Goal: Task Accomplishment & Management: Use online tool/utility

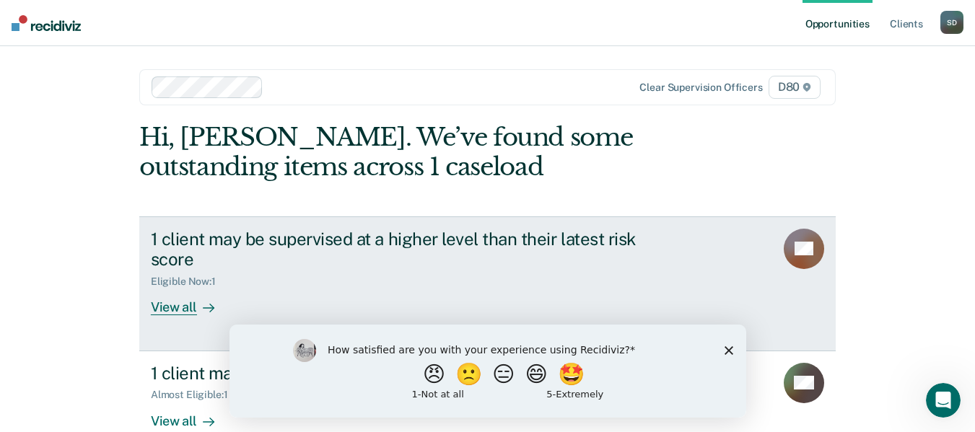
click at [181, 306] on div "View all" at bounding box center [191, 302] width 81 height 28
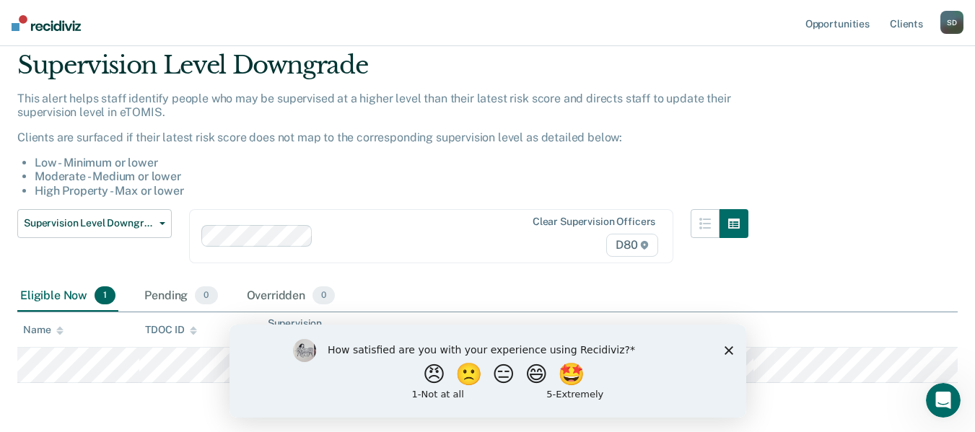
scroll to position [104, 0]
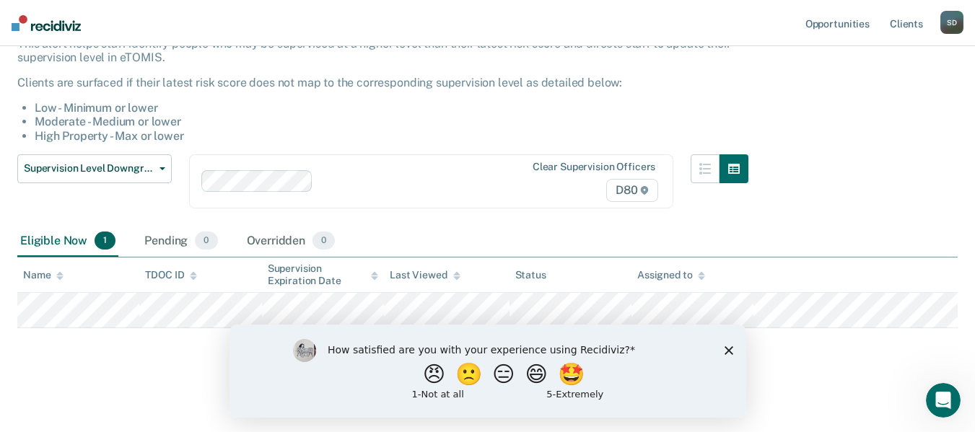
click at [729, 350] on polygon "Close survey" at bounding box center [728, 350] width 9 height 9
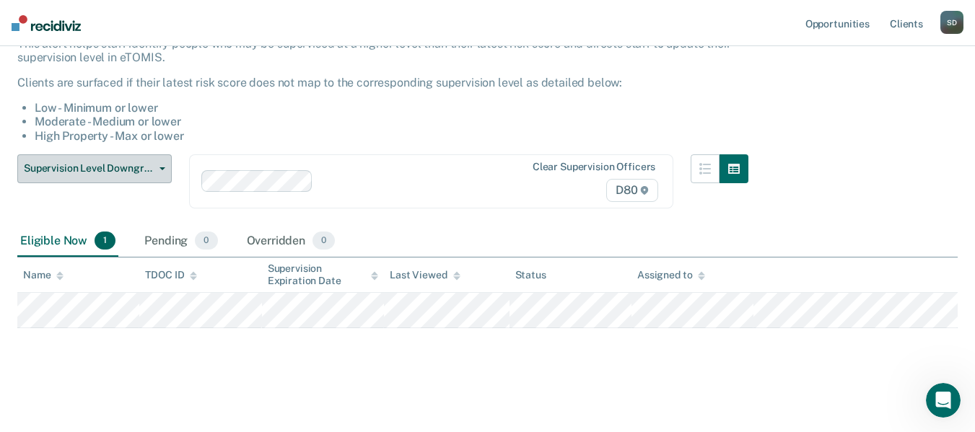
click at [166, 170] on button "Supervision Level Downgrade" at bounding box center [94, 168] width 154 height 29
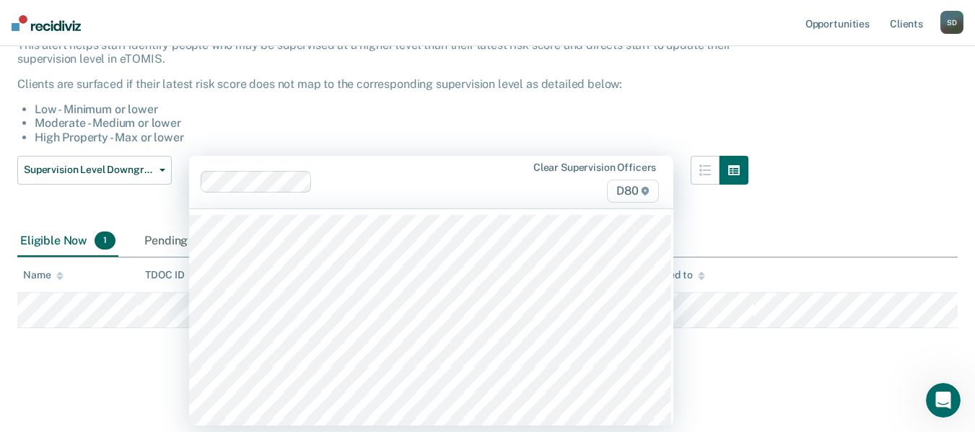
click at [463, 206] on div "Clear supervision officers D80" at bounding box center [431, 182] width 484 height 53
click at [871, 134] on div "Supervision Level Downgrade This alert helps staff identify people who may be s…" at bounding box center [487, 160] width 941 height 327
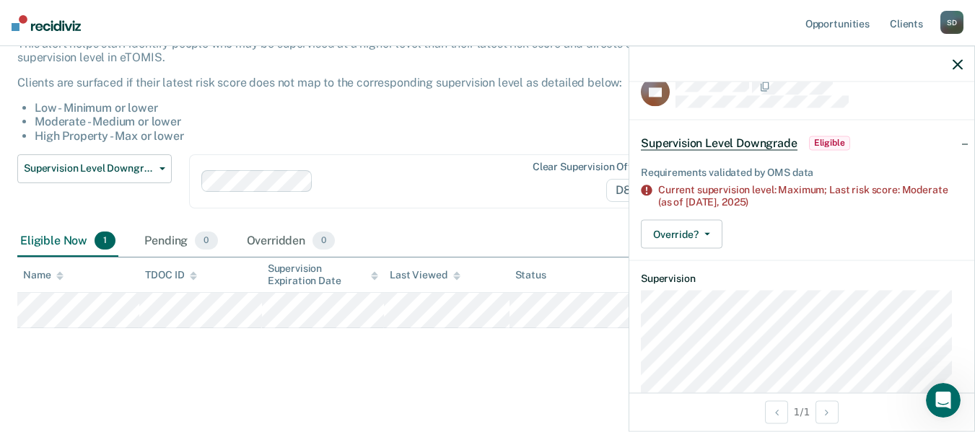
scroll to position [0, 0]
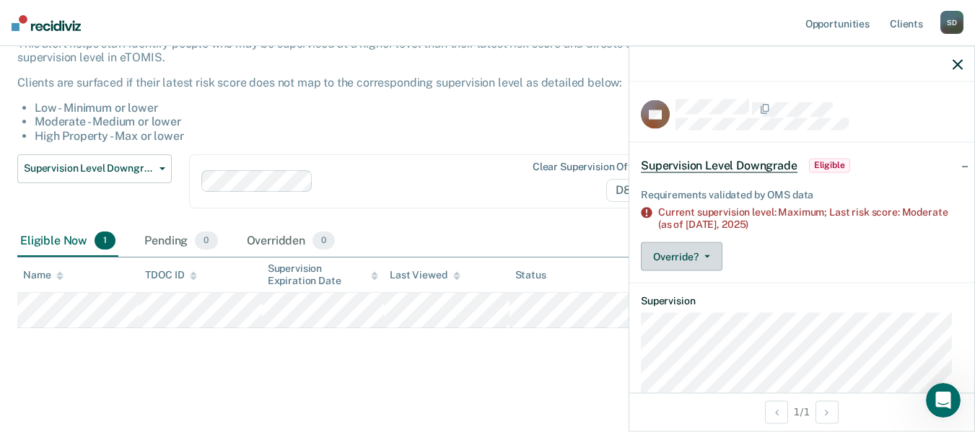
click at [706, 258] on button "Override?" at bounding box center [682, 257] width 82 height 29
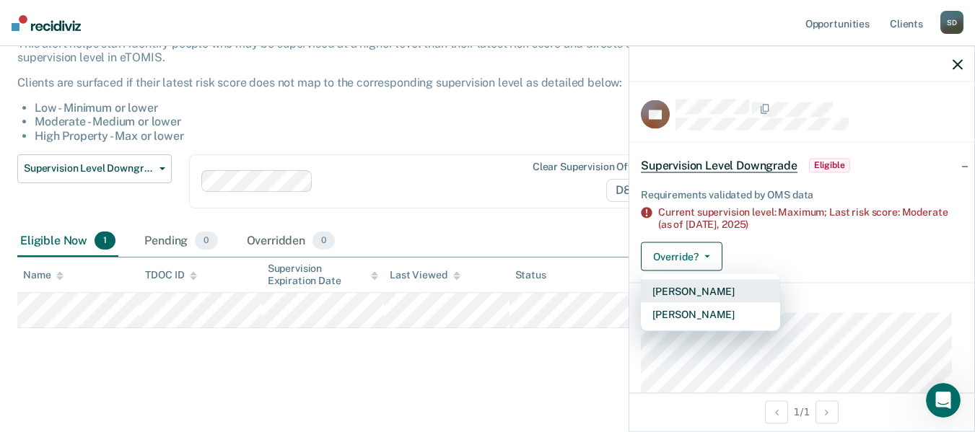
click at [702, 291] on button "[PERSON_NAME]" at bounding box center [710, 291] width 139 height 23
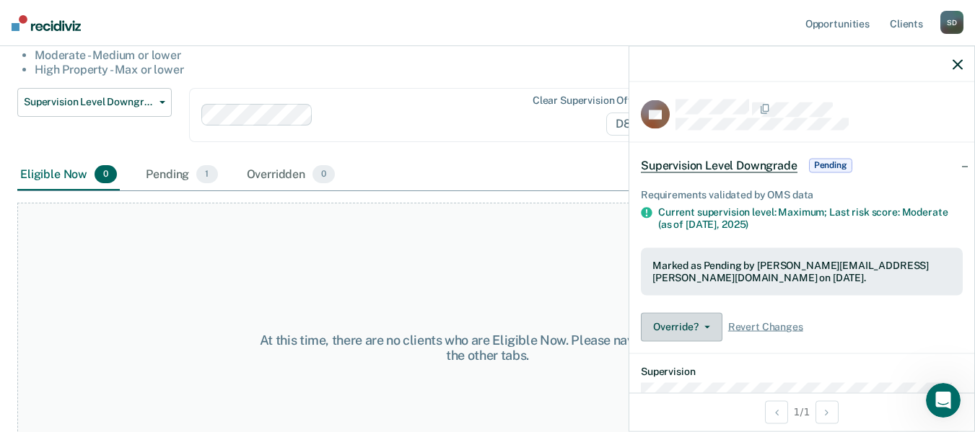
scroll to position [231, 0]
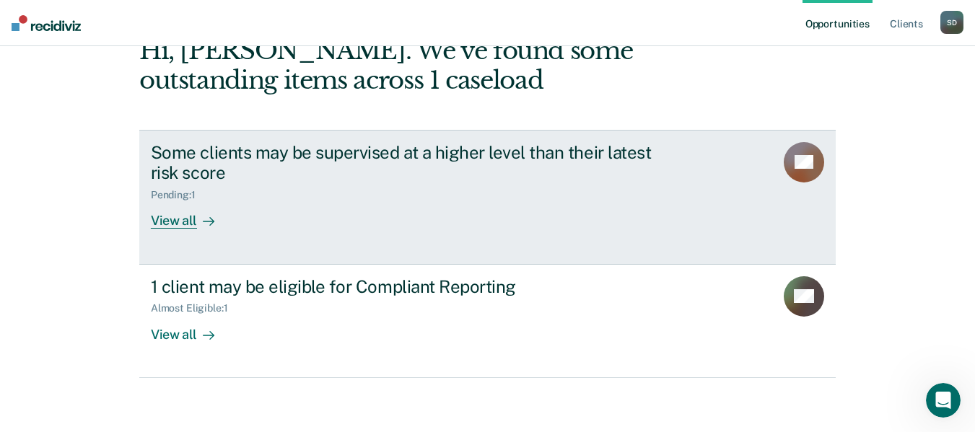
scroll to position [90, 0]
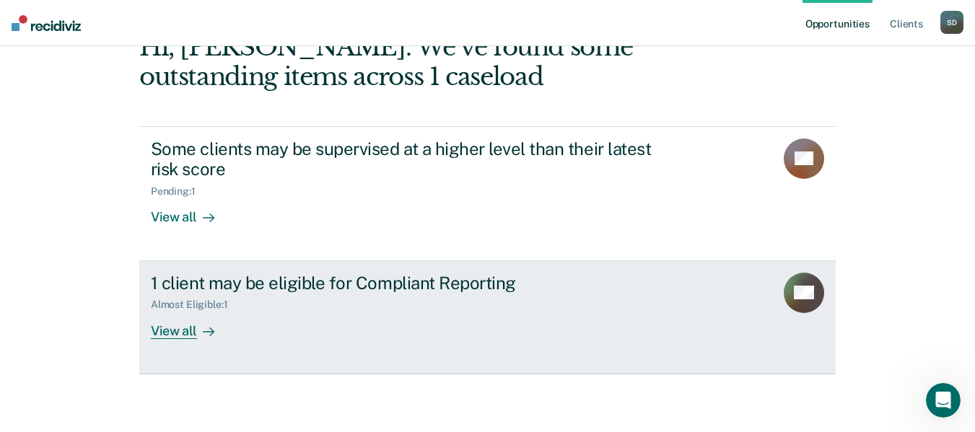
click at [181, 336] on div "View all" at bounding box center [191, 325] width 81 height 28
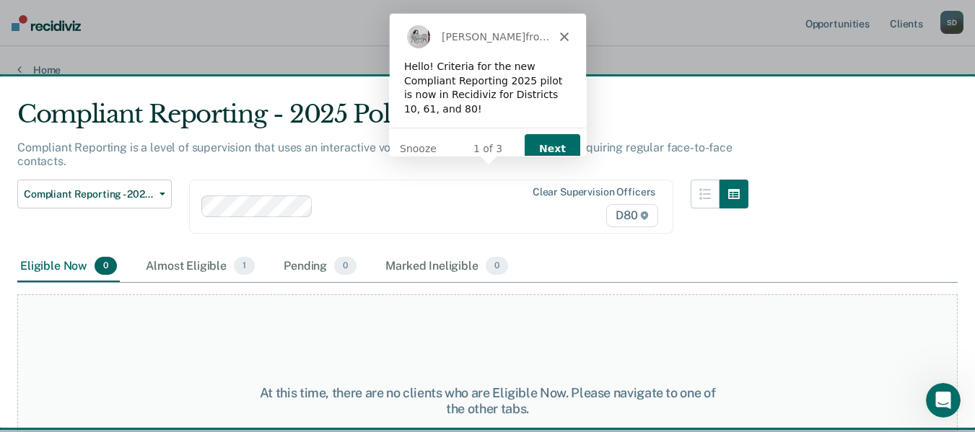
scroll to position [72, 0]
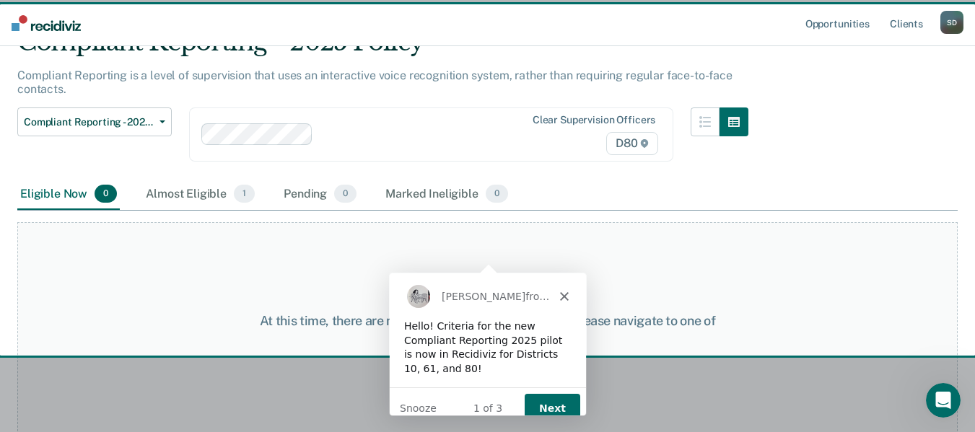
click at [557, 398] on button "Next" at bounding box center [551, 408] width 56 height 30
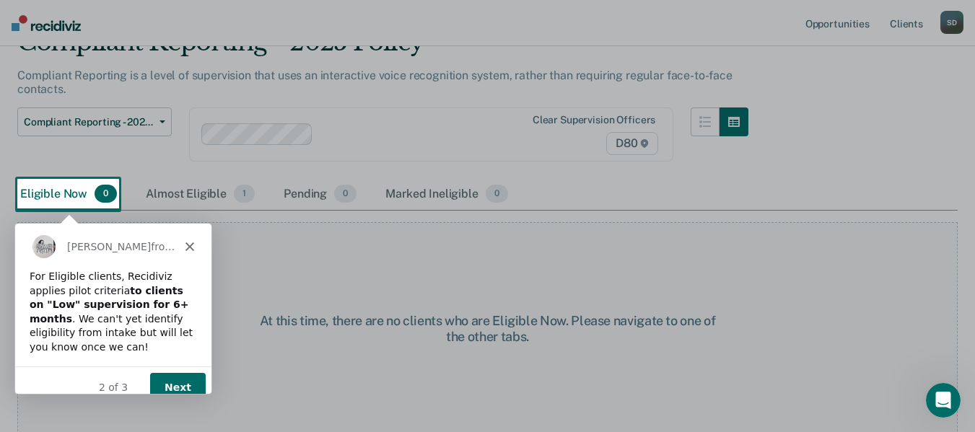
scroll to position [0, 0]
click at [176, 373] on button "Next" at bounding box center [177, 388] width 56 height 30
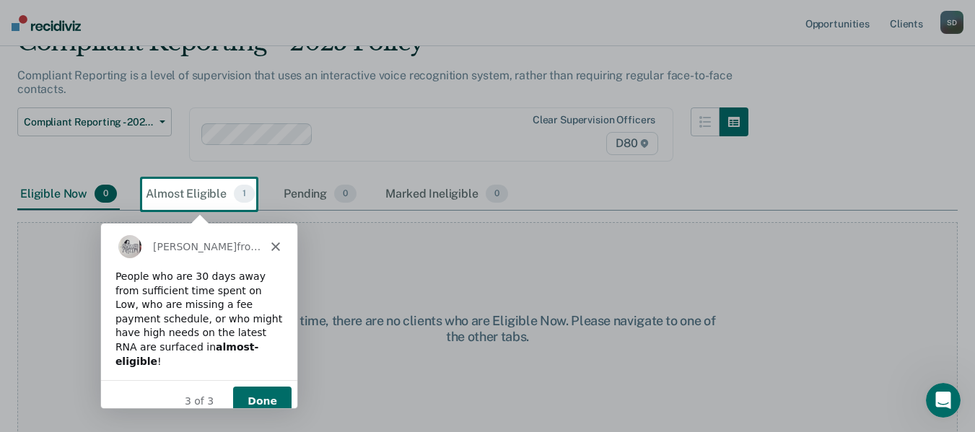
click at [281, 386] on button "Done" at bounding box center [261, 401] width 58 height 30
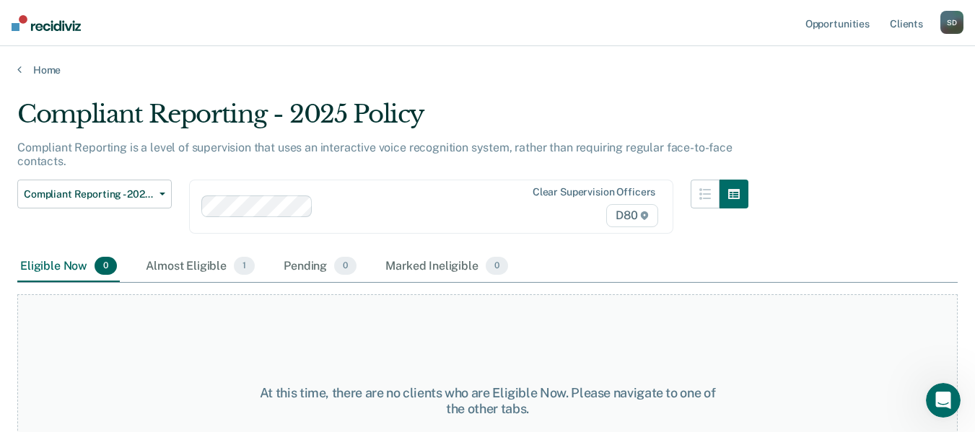
scroll to position [90, 0]
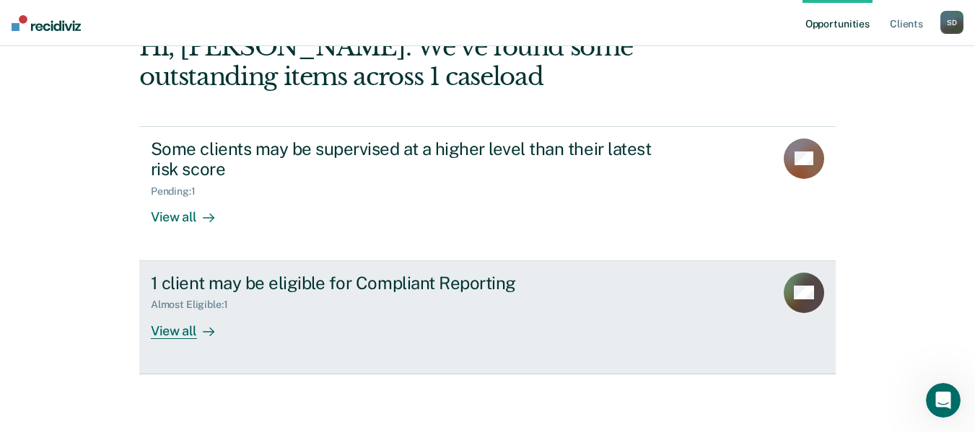
click at [178, 330] on div "View all" at bounding box center [191, 325] width 81 height 28
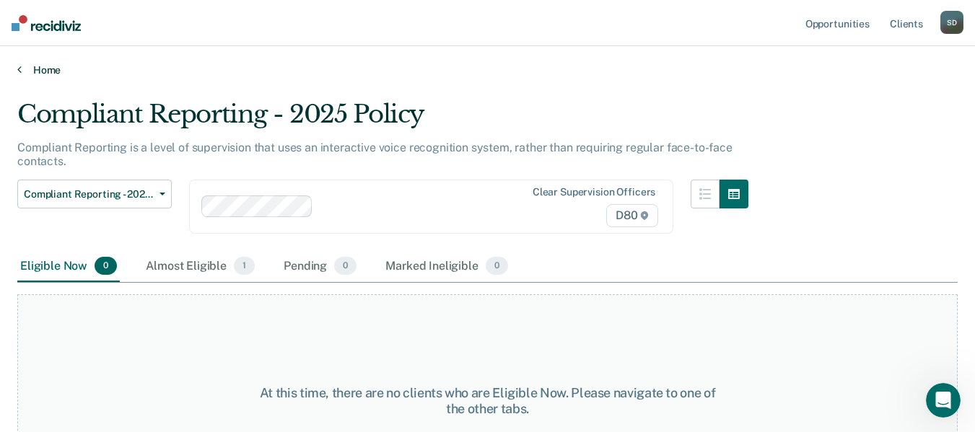
click at [21, 69] on icon at bounding box center [19, 70] width 4 height 12
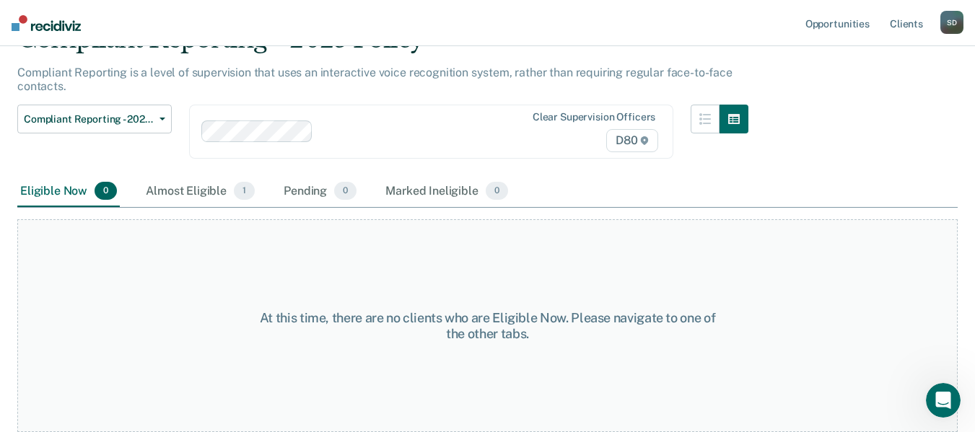
scroll to position [3, 0]
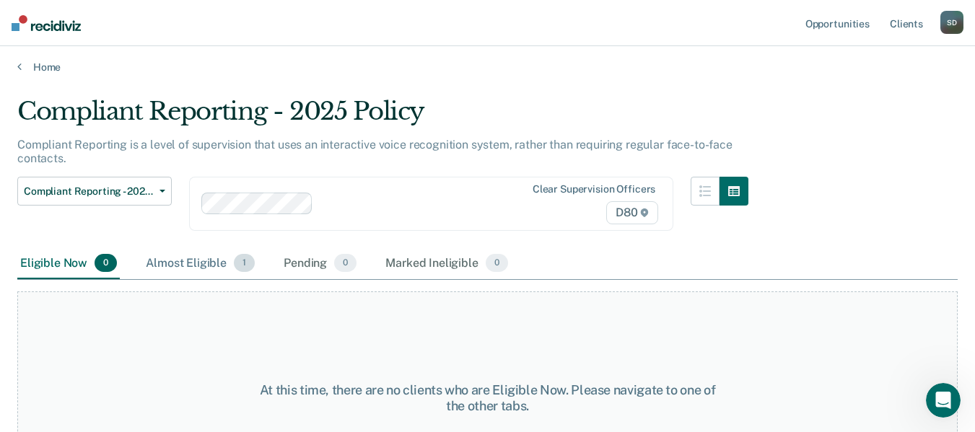
click at [176, 263] on div "Almost Eligible 1" at bounding box center [200, 264] width 115 height 32
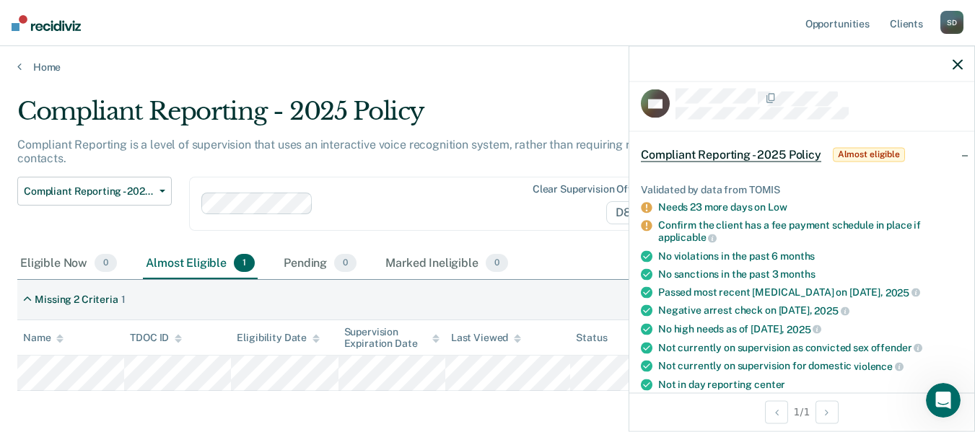
scroll to position [0, 0]
